Goal: Task Accomplishment & Management: Manage account settings

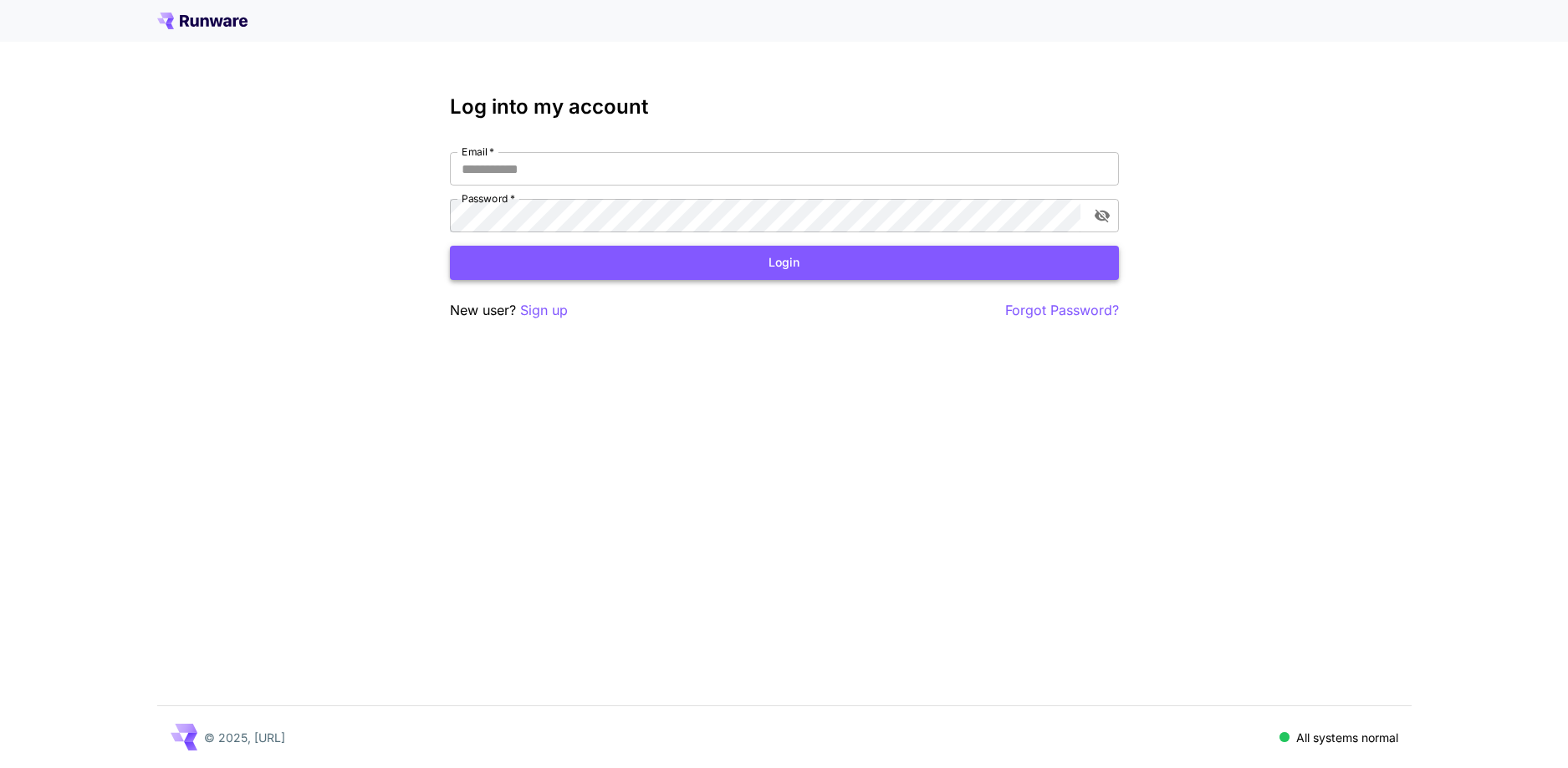
type input "**********"
click at [823, 267] on button "Login" at bounding box center [784, 263] width 669 height 34
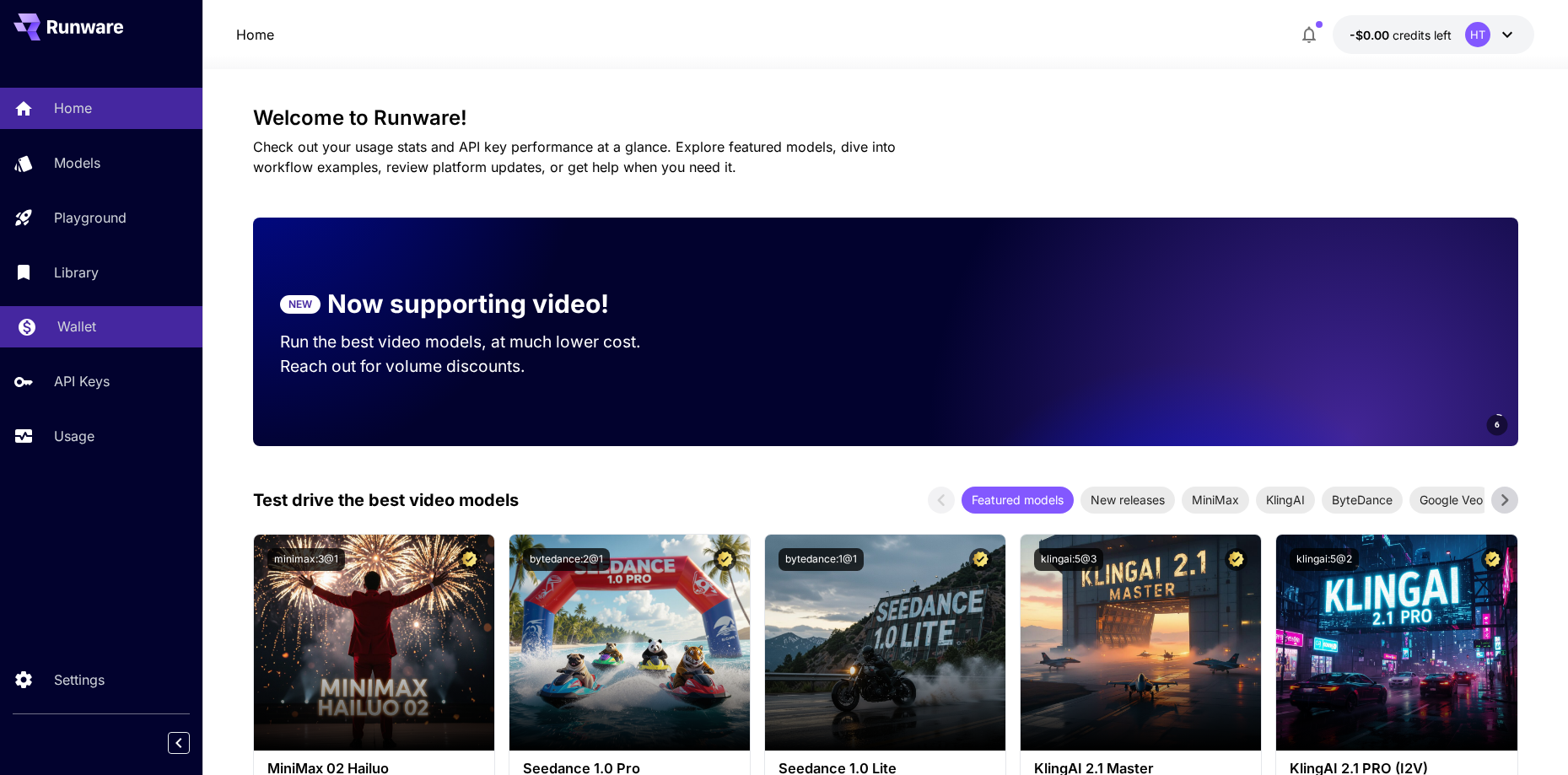
click at [93, 329] on p "Wallet" at bounding box center [76, 327] width 39 height 20
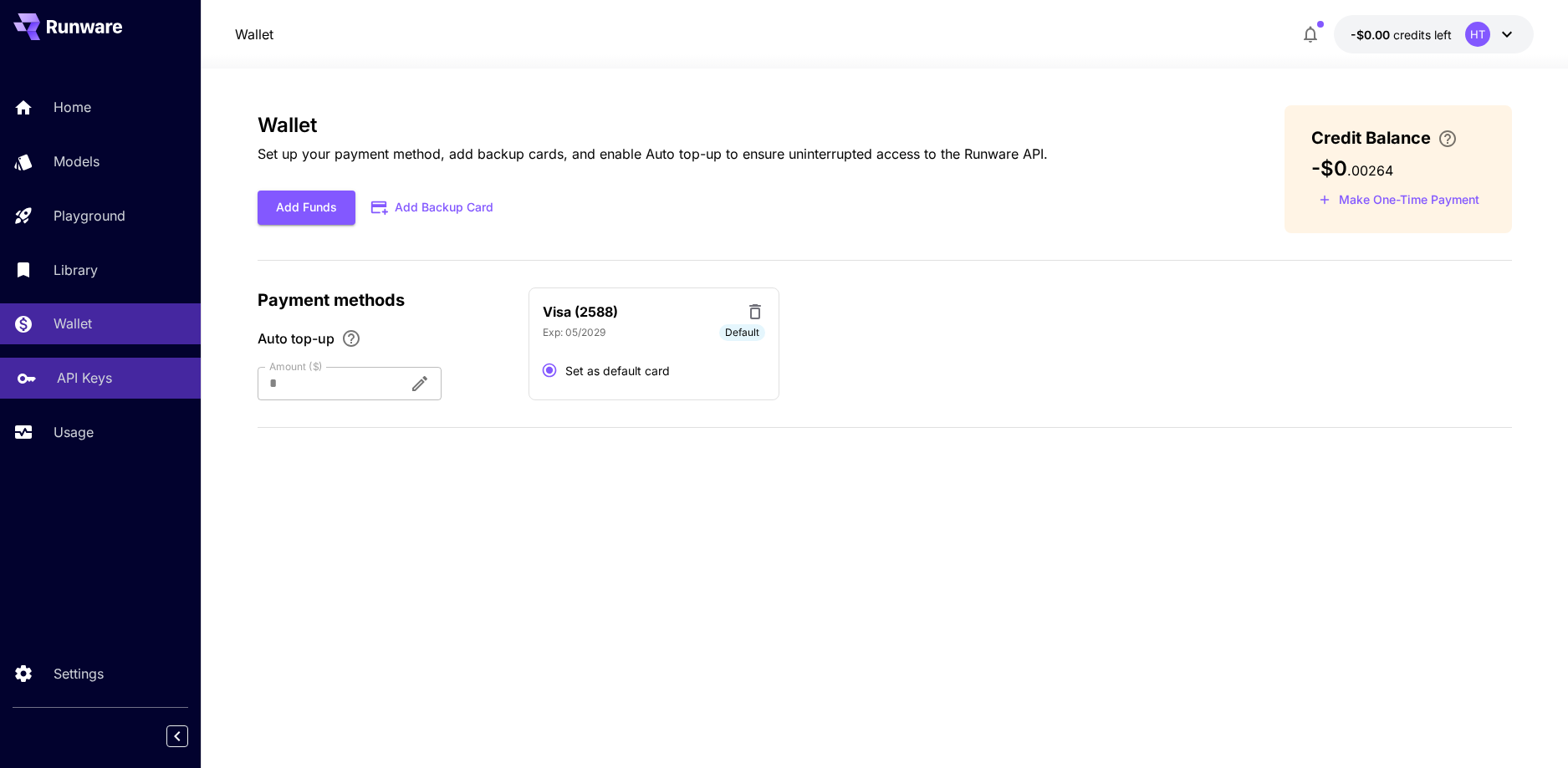
click at [110, 372] on p "API Keys" at bounding box center [84, 378] width 55 height 20
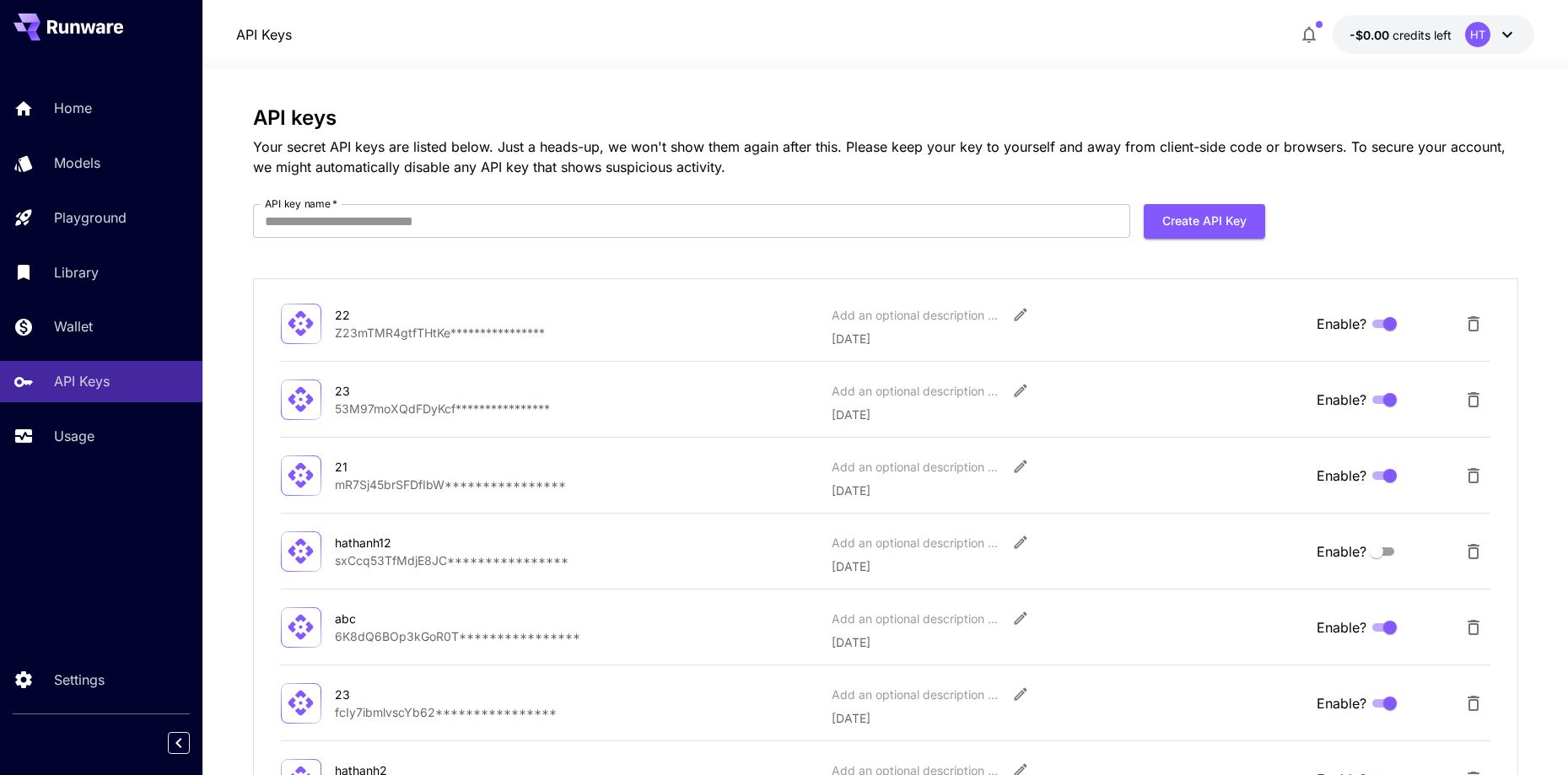
click at [468, 338] on p "**********" at bounding box center [577, 333] width 485 height 18
click at [1014, 318] on icon "Edit" at bounding box center [1021, 314] width 17 height 17
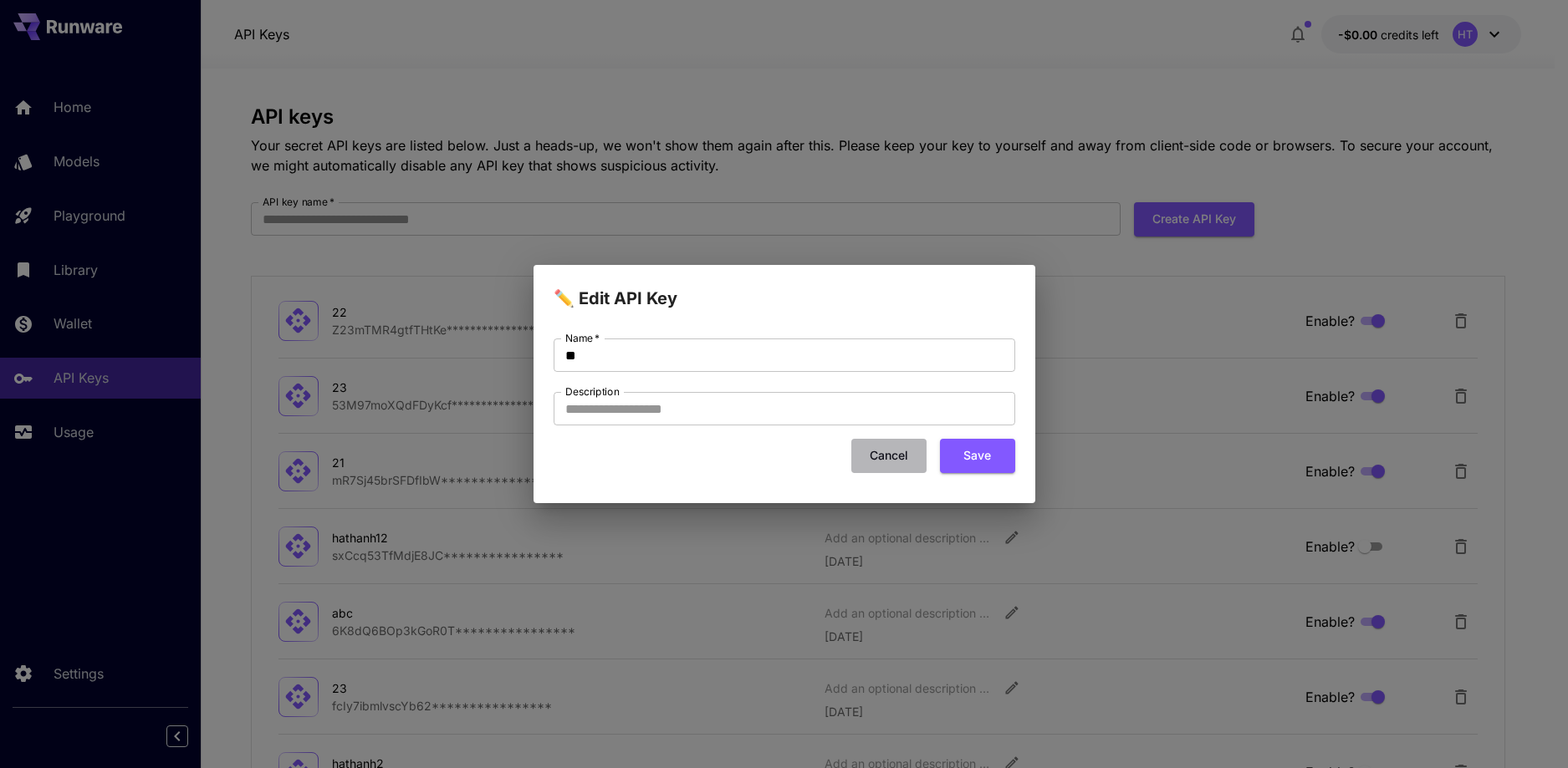
click at [885, 463] on button "Cancel" at bounding box center [889, 456] width 76 height 34
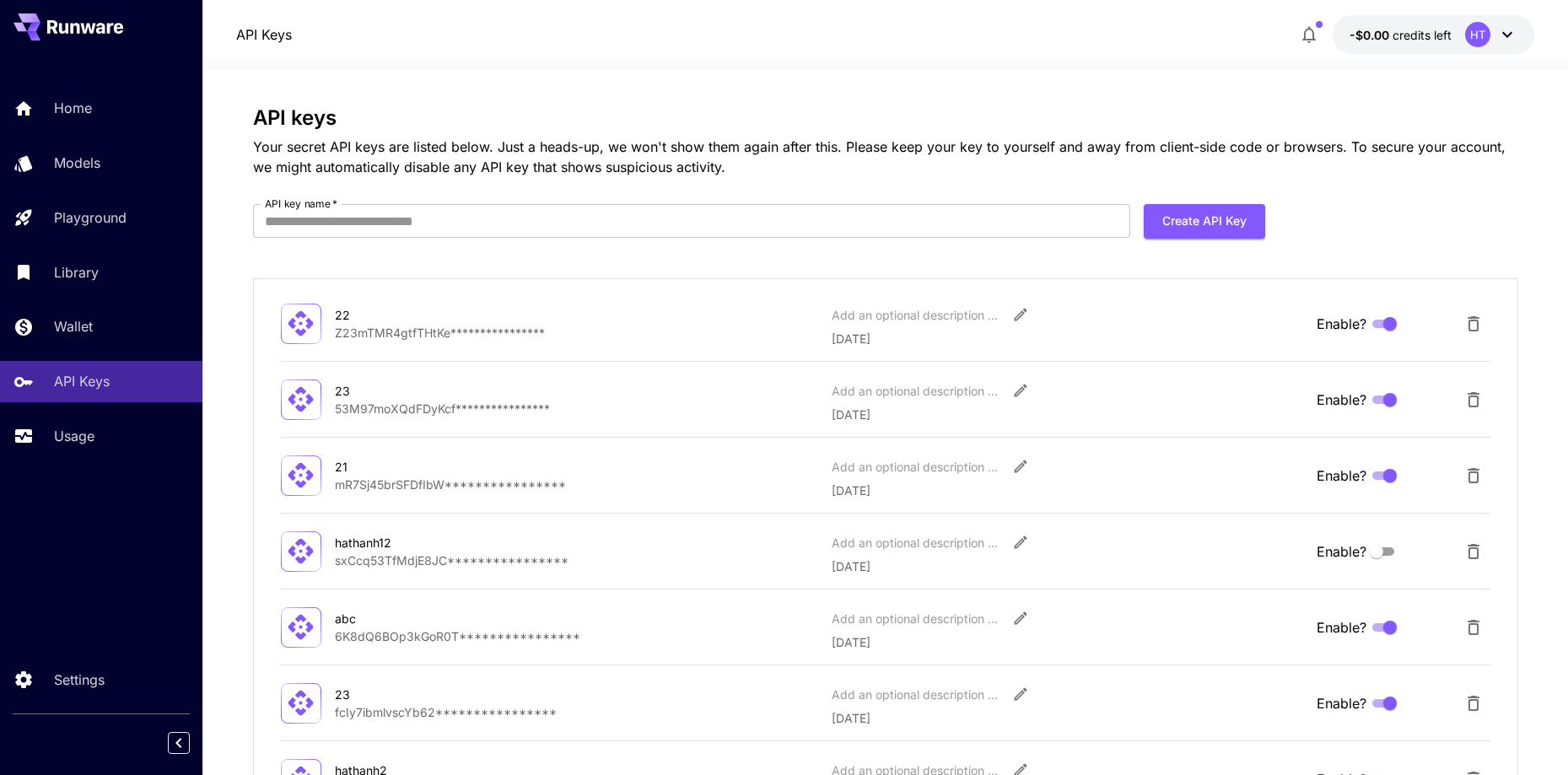
click at [294, 325] on icon at bounding box center [301, 324] width 25 height 25
click at [642, 389] on p "23" at bounding box center [577, 391] width 485 height 18
click at [293, 401] on icon at bounding box center [301, 400] width 25 height 25
drag, startPoint x: 87, startPoint y: 429, endPoint x: 103, endPoint y: 443, distance: 21.3
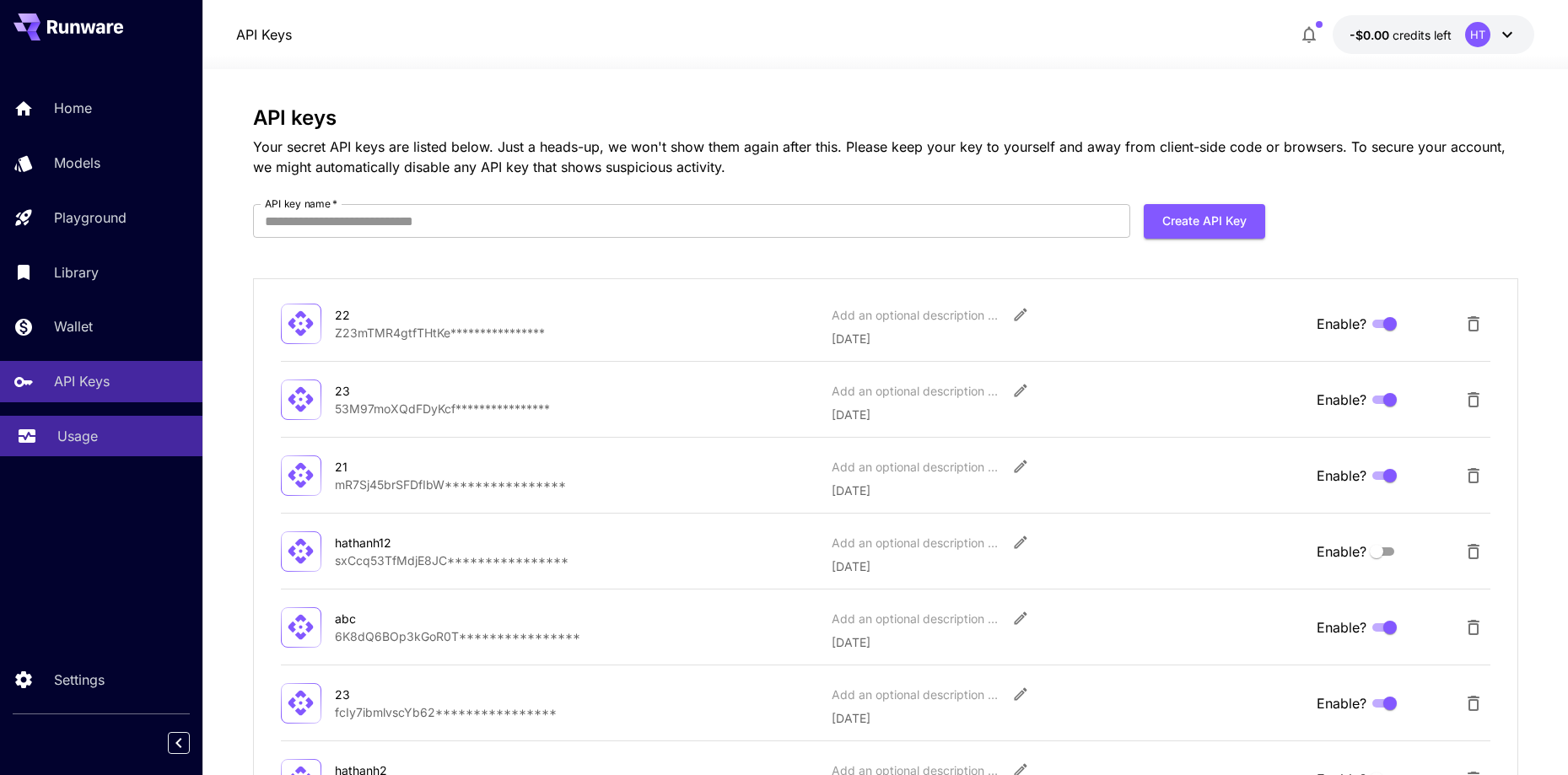
click at [86, 431] on p "Usage" at bounding box center [77, 436] width 41 height 20
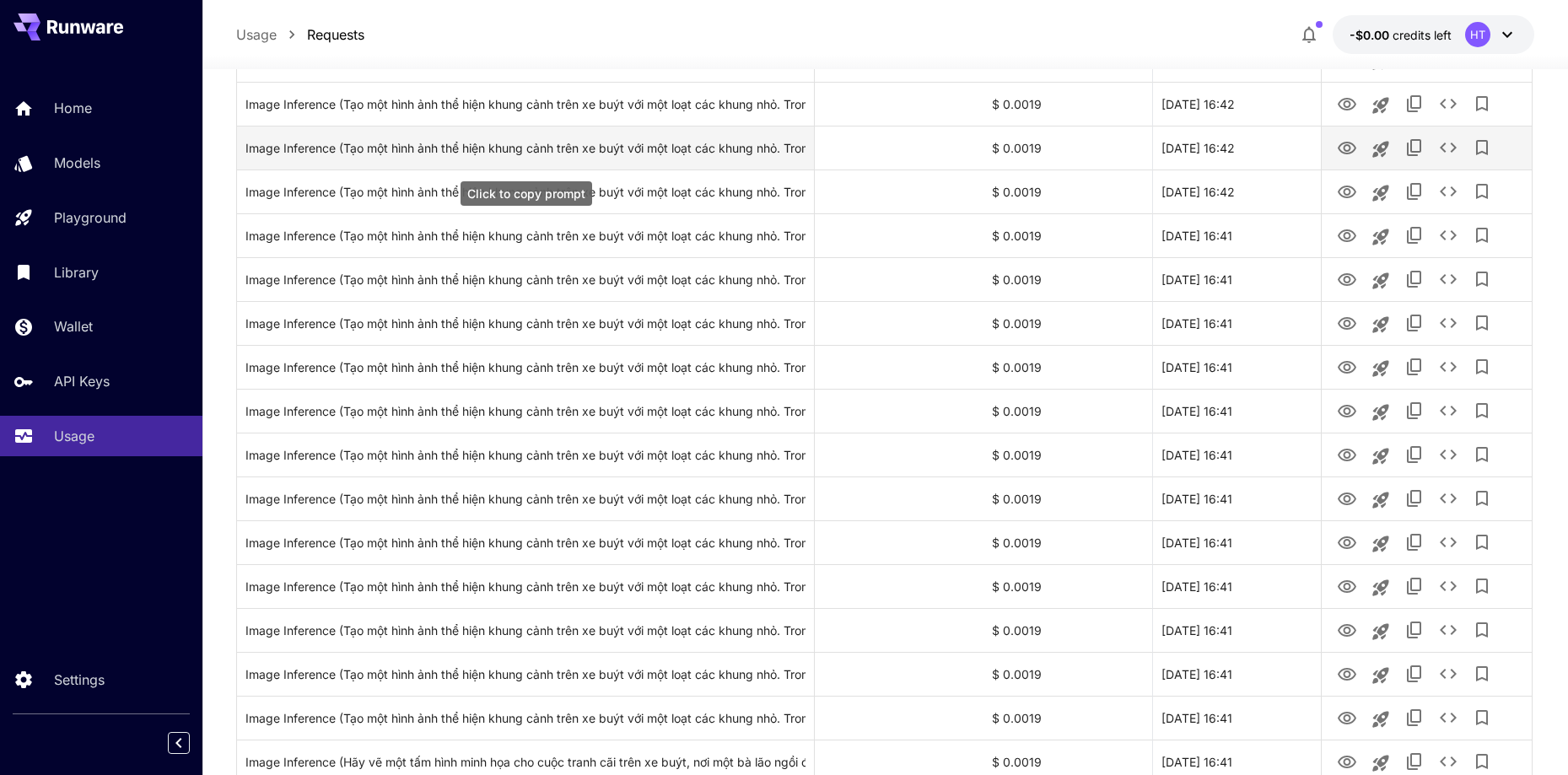
scroll to position [422, 0]
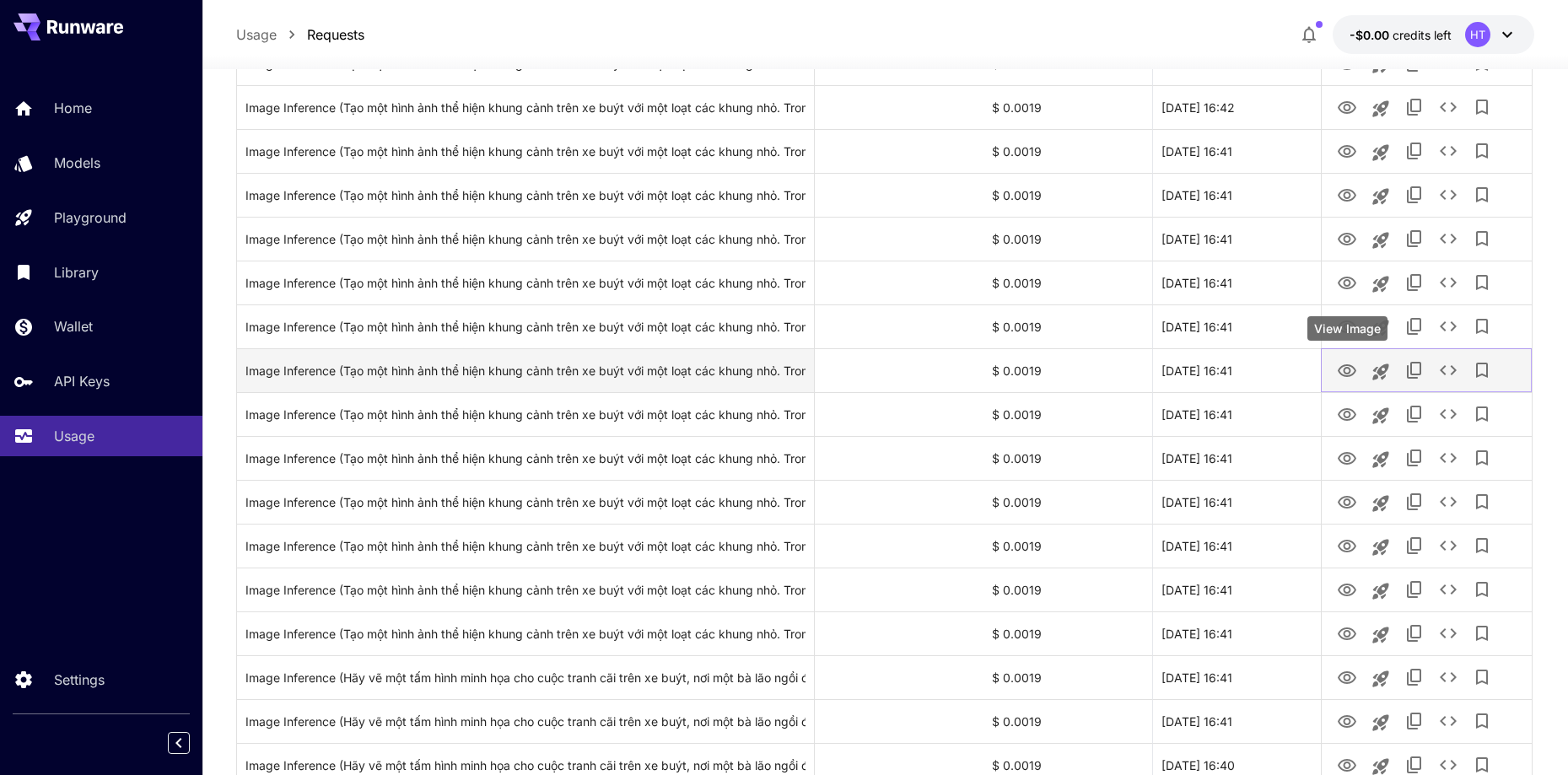
click at [1348, 373] on icon "View Image" at bounding box center [1347, 371] width 18 height 13
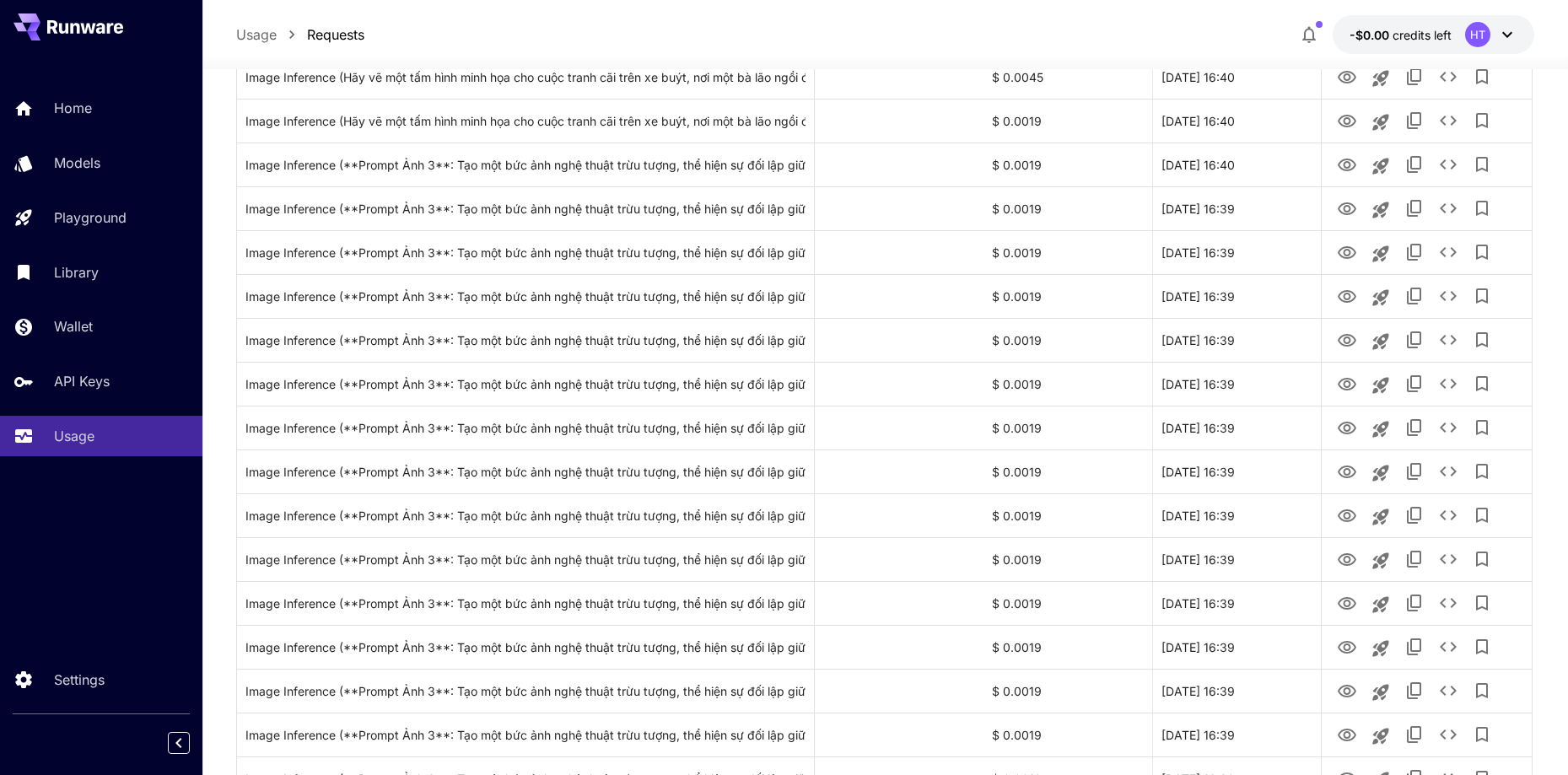
scroll to position [1846, 0]
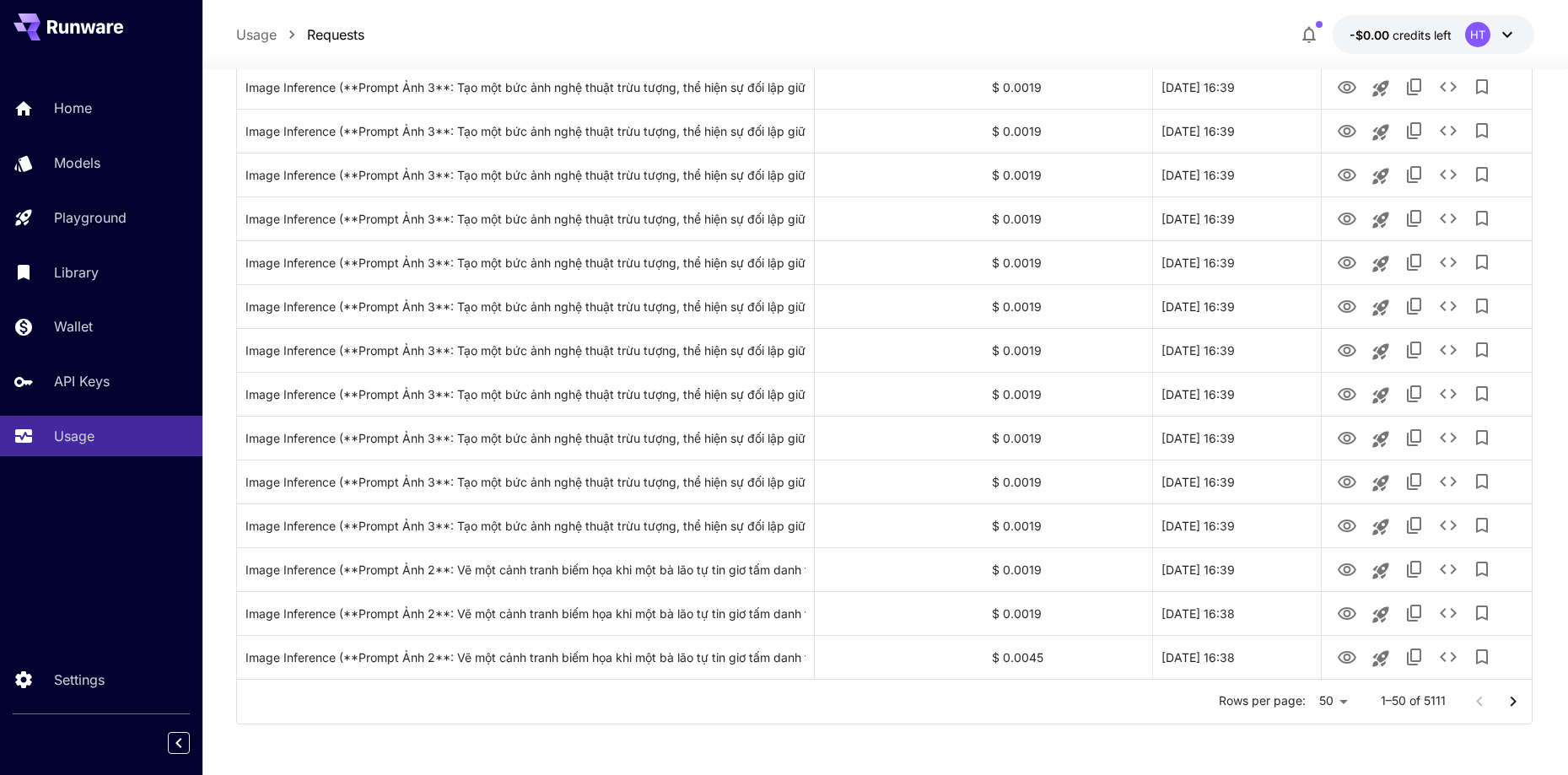
click at [1517, 701] on icon "Go to next page" at bounding box center [1514, 701] width 20 height 20
click at [1524, 701] on button "Go to next page" at bounding box center [1513, 701] width 34 height 34
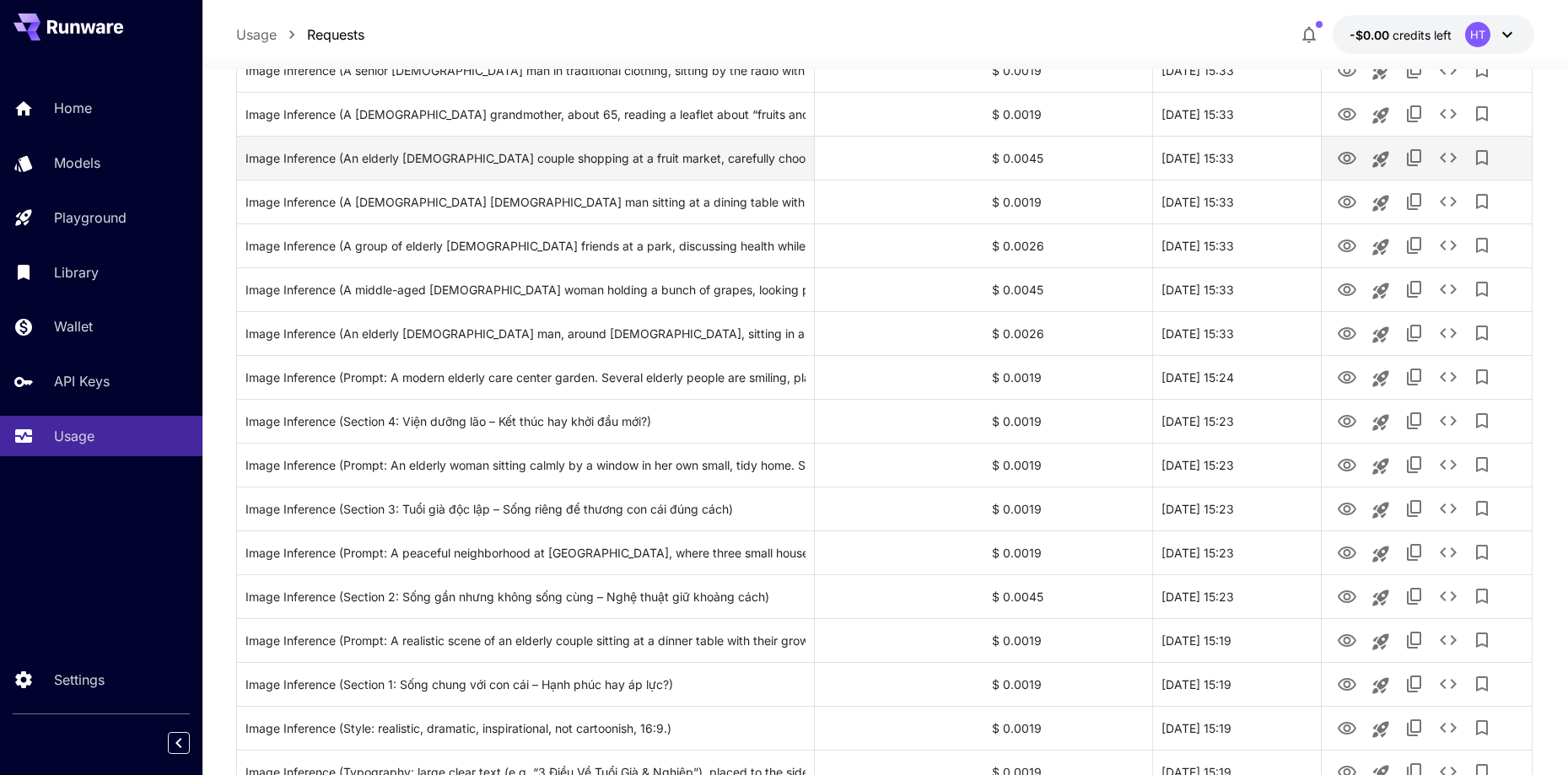
scroll to position [74, 0]
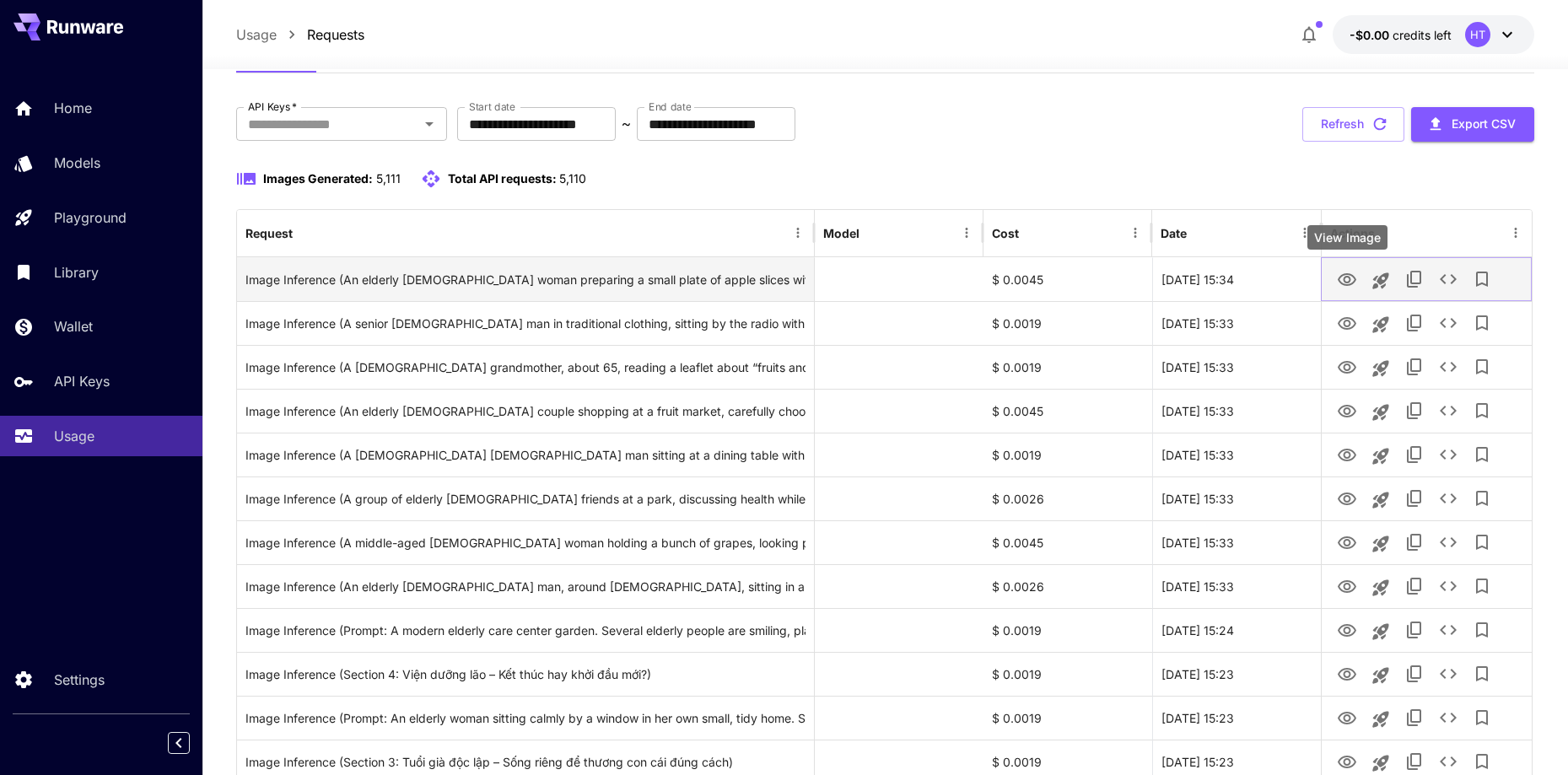
click at [1348, 278] on icon "View Image" at bounding box center [1347, 280] width 20 height 20
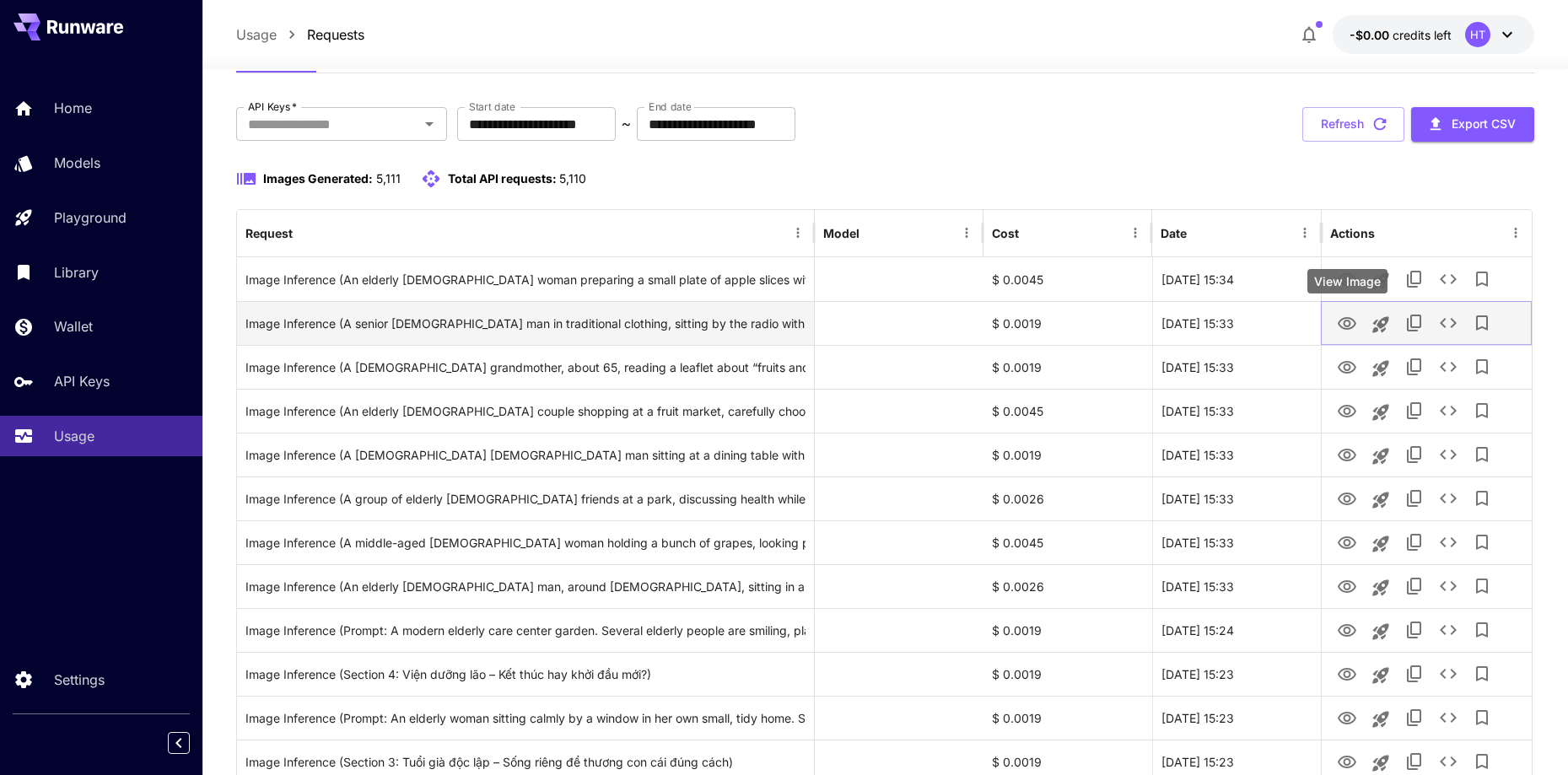
click at [1338, 319] on icon "View Image" at bounding box center [1347, 324] width 20 height 20
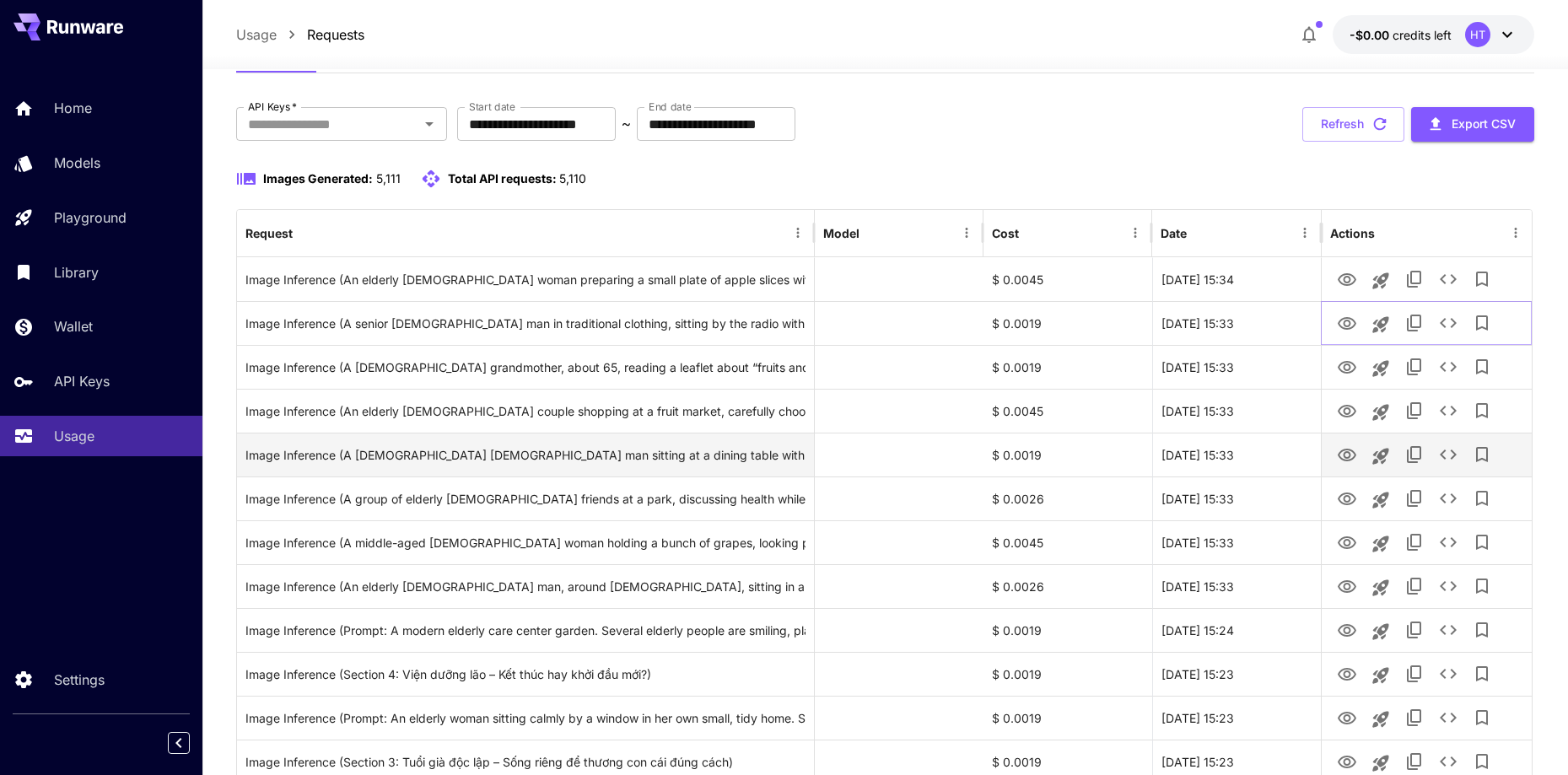
scroll to position [0, 0]
